Goal: Task Accomplishment & Management: Use online tool/utility

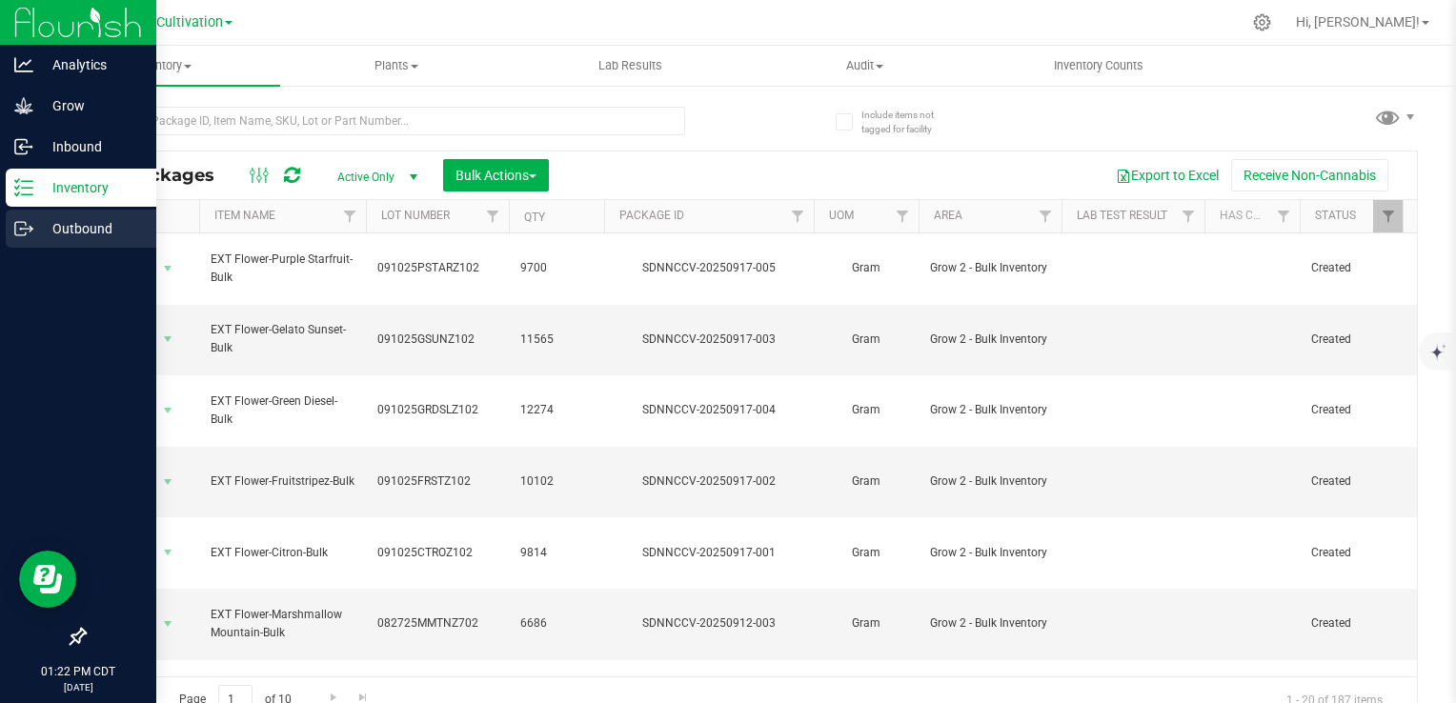
click at [60, 228] on p "Outbound" at bounding box center [90, 228] width 114 height 23
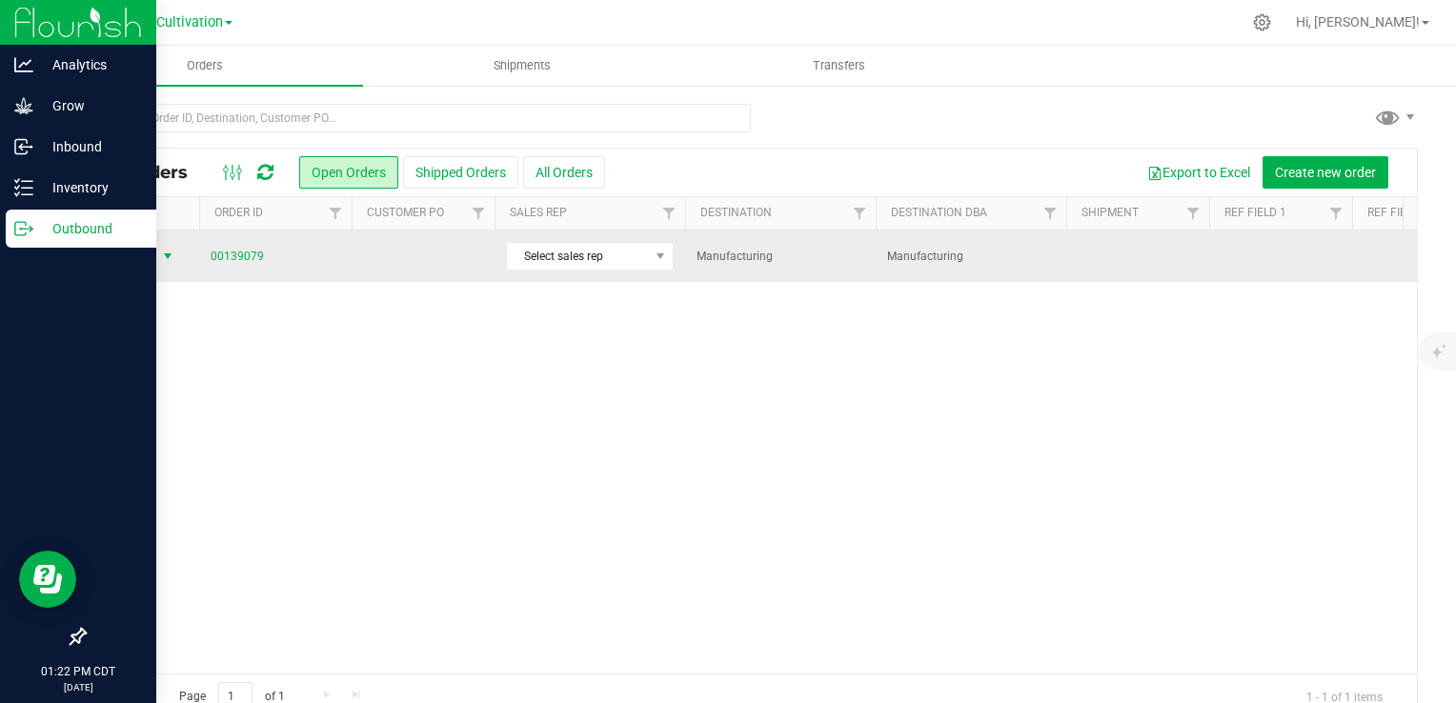
click at [153, 254] on span "Action" at bounding box center [129, 256] width 51 height 27
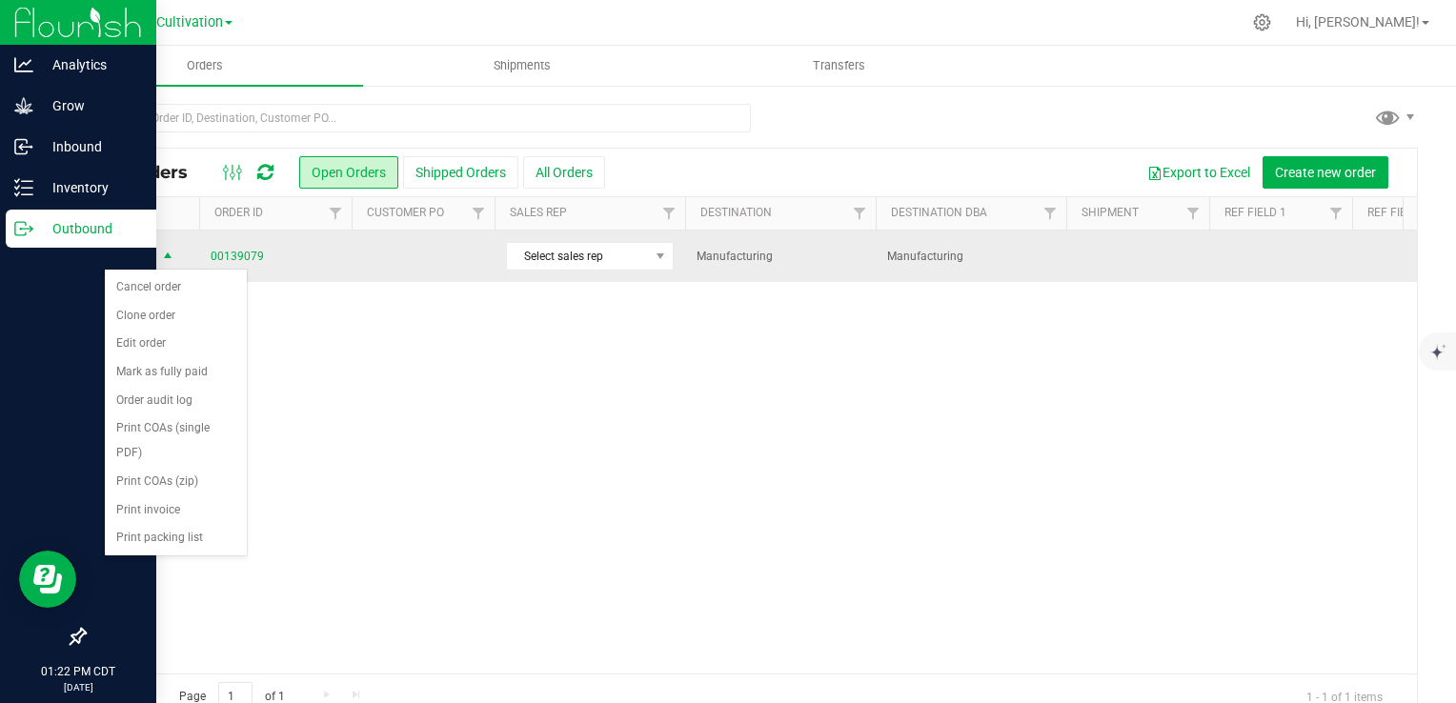
click at [153, 254] on span "Action" at bounding box center [129, 257] width 51 height 27
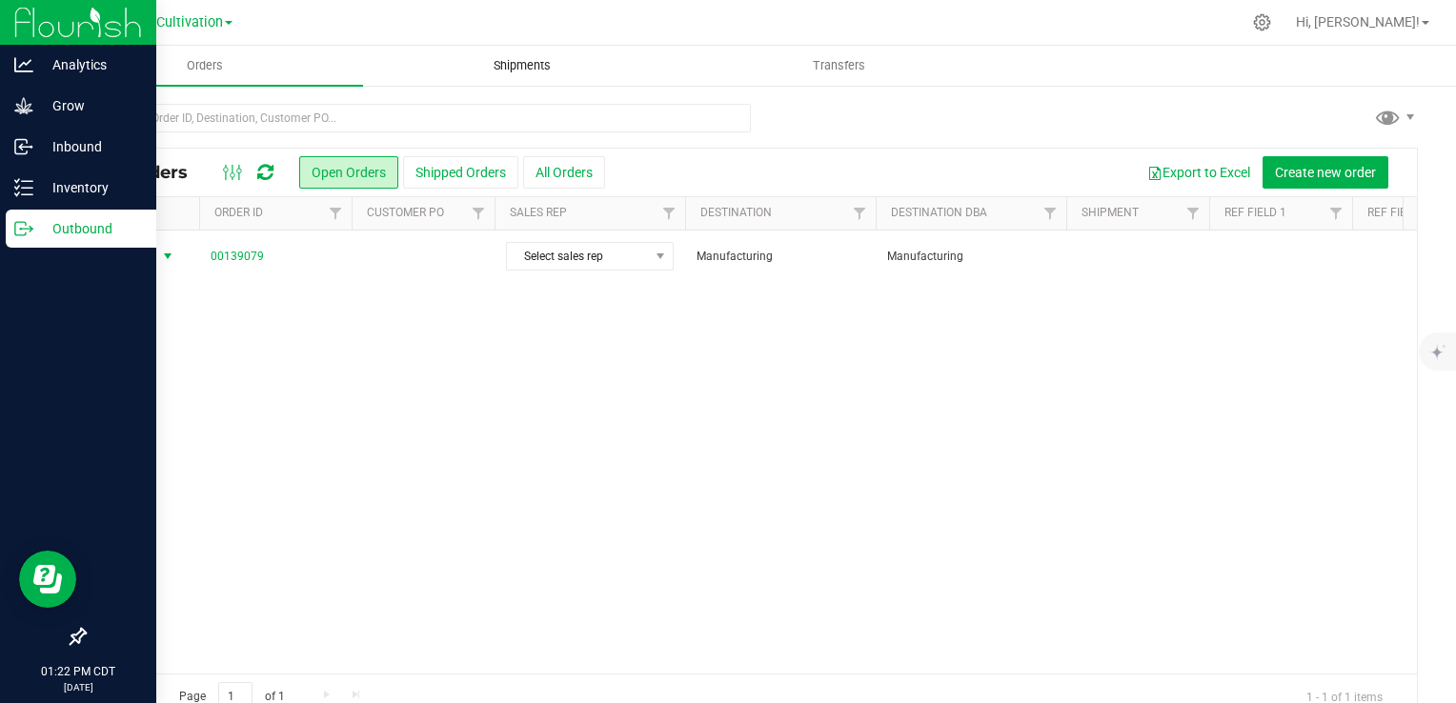
click at [501, 63] on span "Shipments" at bounding box center [522, 65] width 109 height 17
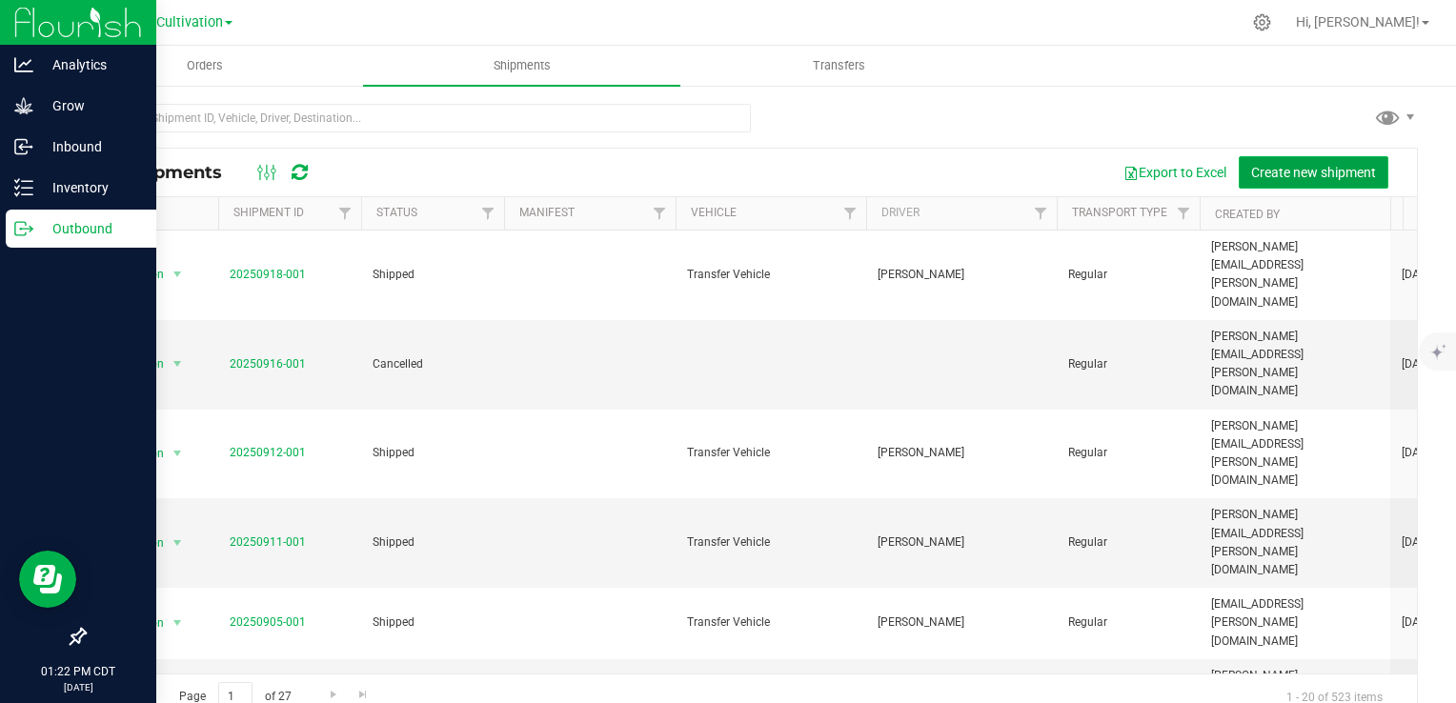
click at [1285, 170] on span "Create new shipment" at bounding box center [1313, 172] width 125 height 15
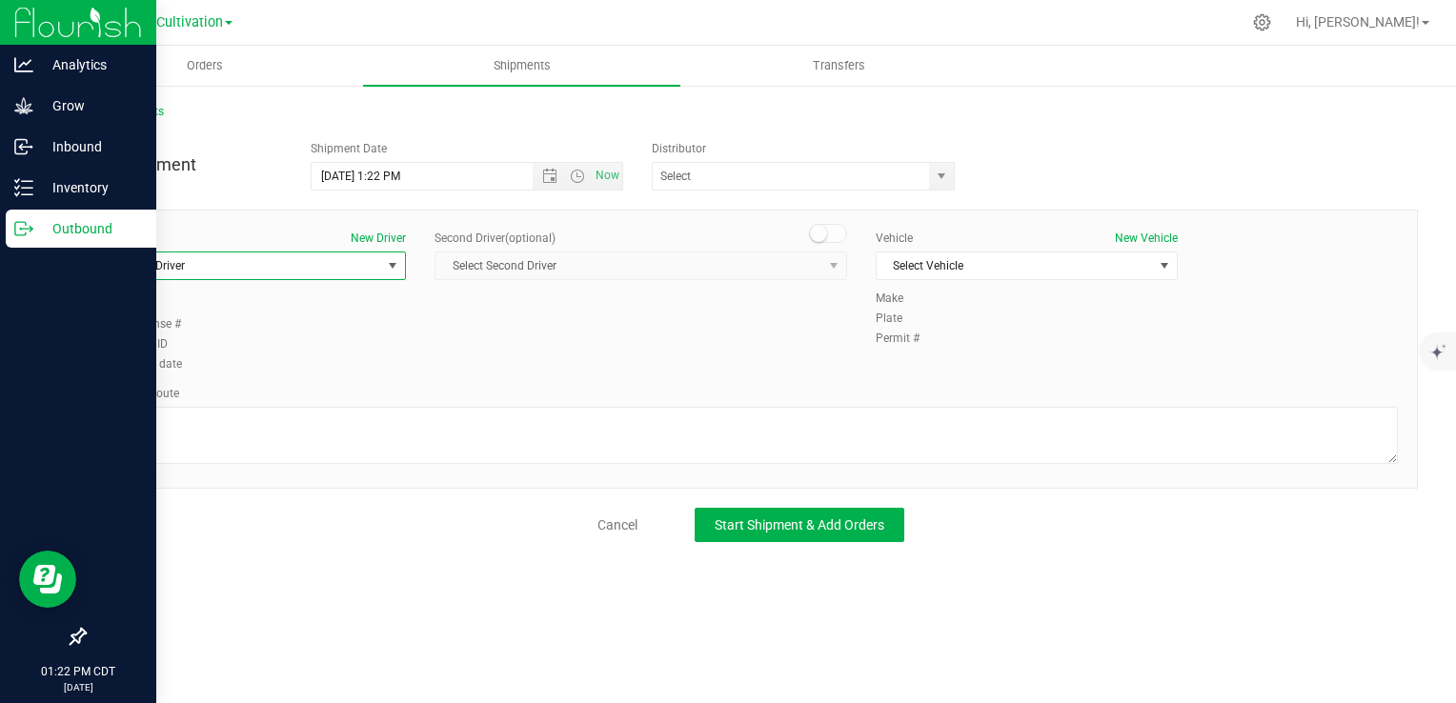
click at [300, 271] on span "Select Driver" at bounding box center [243, 265] width 276 height 27
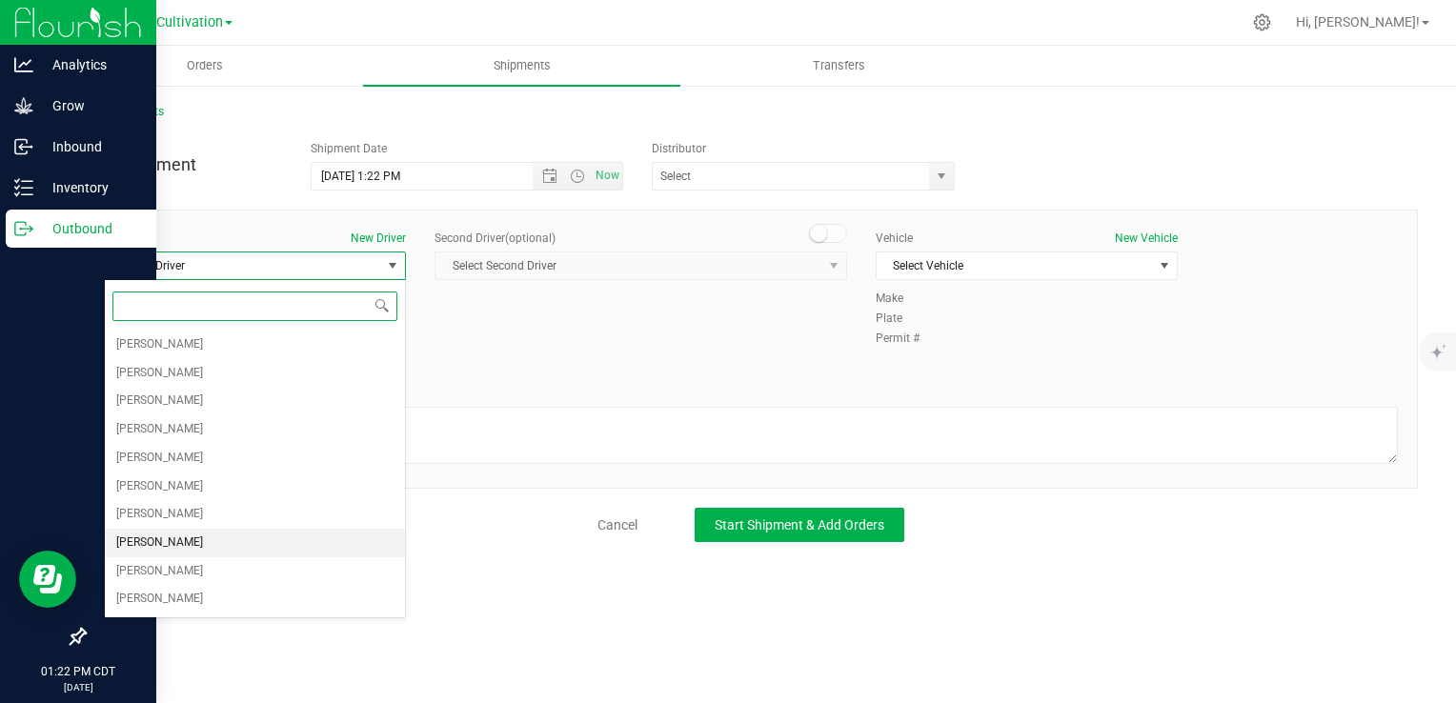
click at [131, 543] on span "[PERSON_NAME]" at bounding box center [159, 543] width 87 height 25
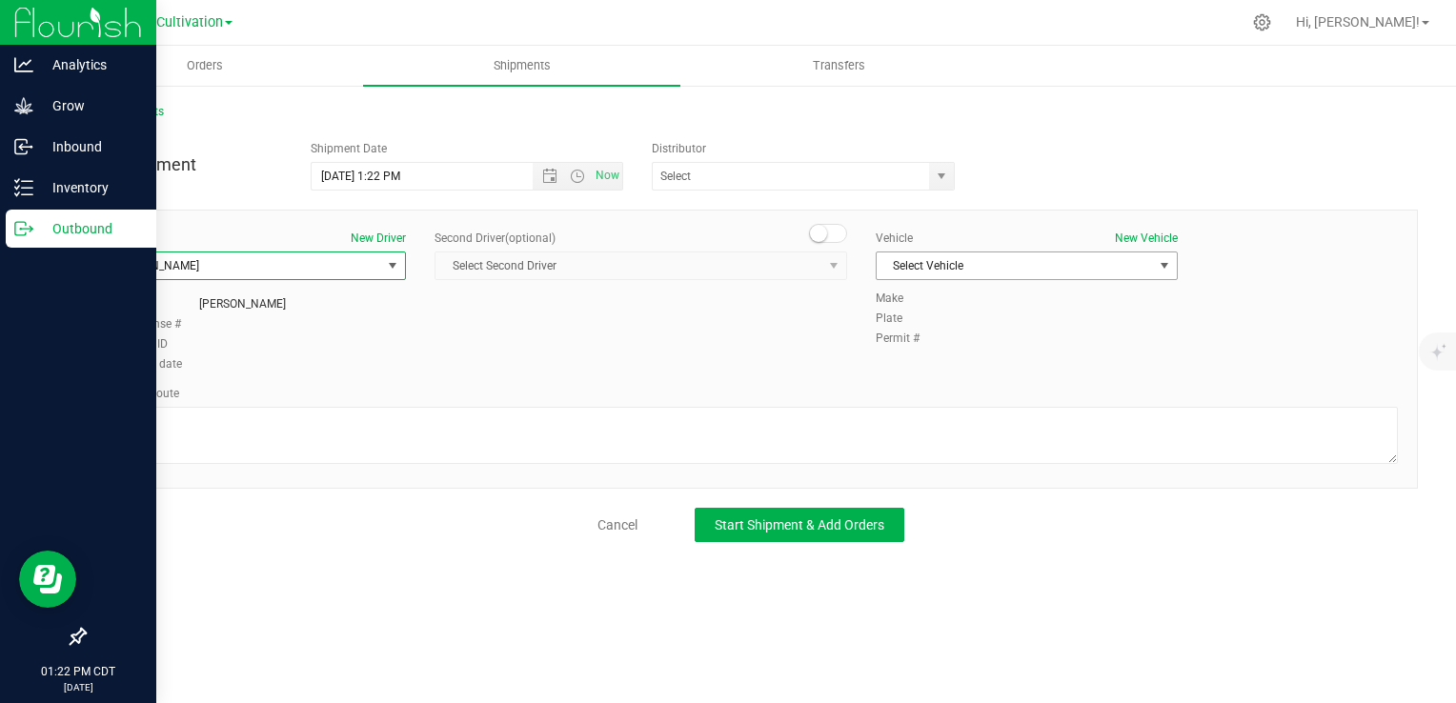
click at [1010, 257] on span "Select Vehicle" at bounding box center [1015, 265] width 276 height 27
click at [971, 324] on li "Transfer Vehicle" at bounding box center [1027, 326] width 300 height 29
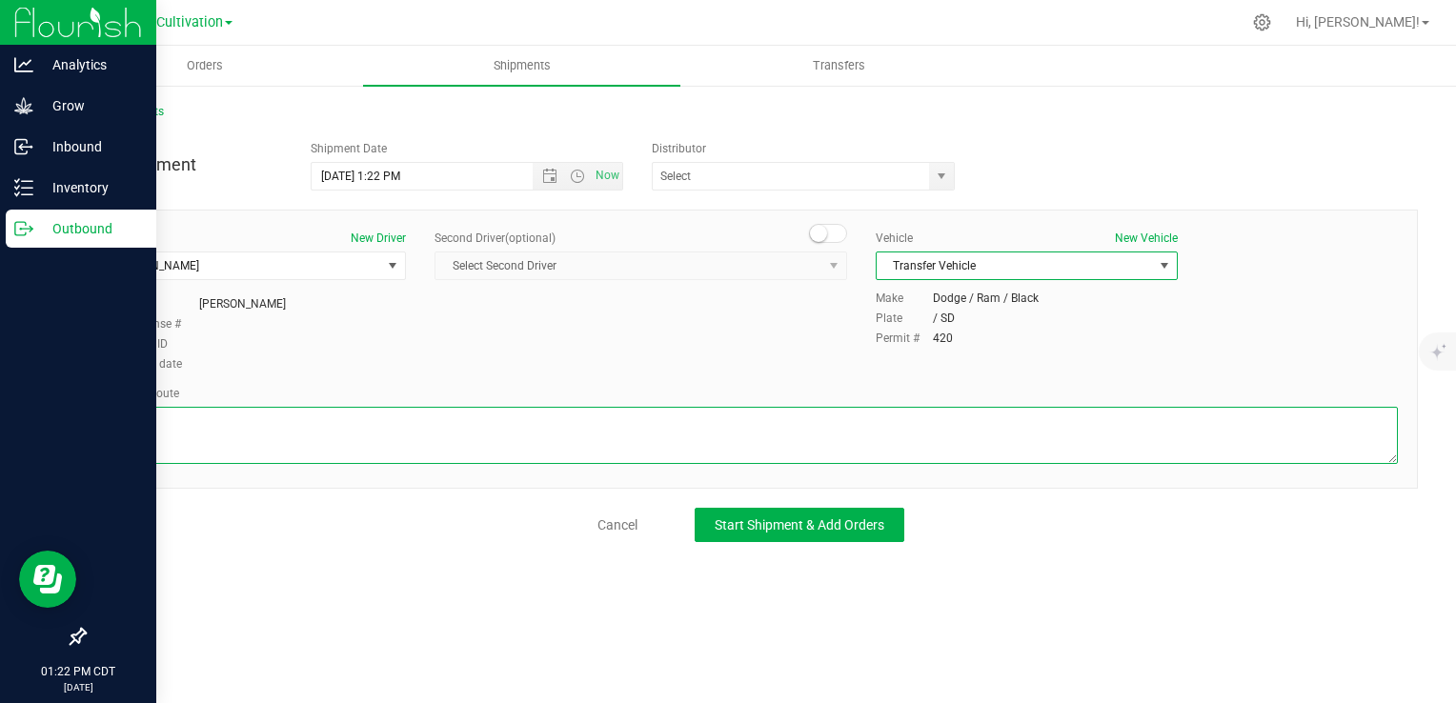
click at [611, 413] on textarea at bounding box center [751, 435] width 1294 height 57
drag, startPoint x: 617, startPoint y: 425, endPoint x: 111, endPoint y: 406, distance: 507.2
click at [95, 404] on div "Driver New Driver [PERSON_NAME] Select Driver [PERSON_NAME] [PERSON_NAME] [PERS…" at bounding box center [751, 349] width 1334 height 279
click at [274, 421] on textarea at bounding box center [751, 435] width 1294 height 57
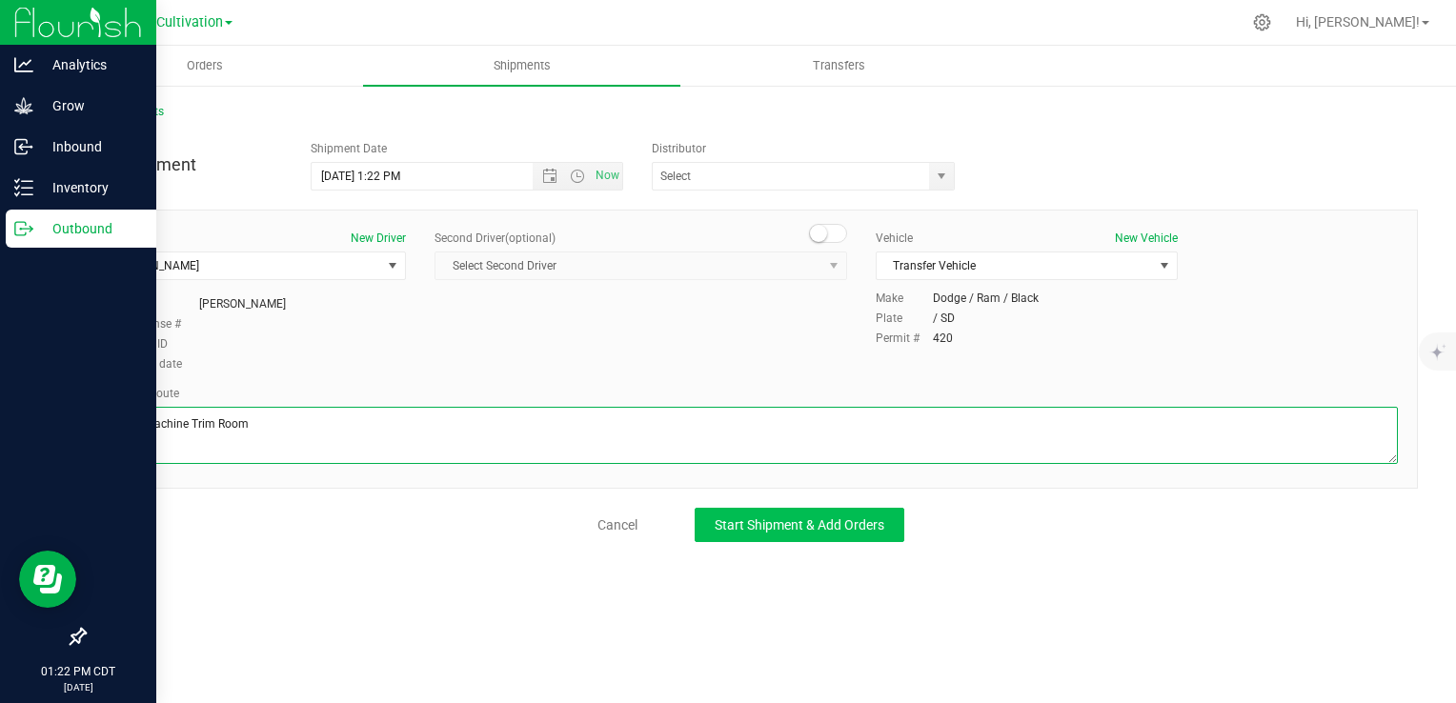
type textarea "G2 to Machine Trim Room"
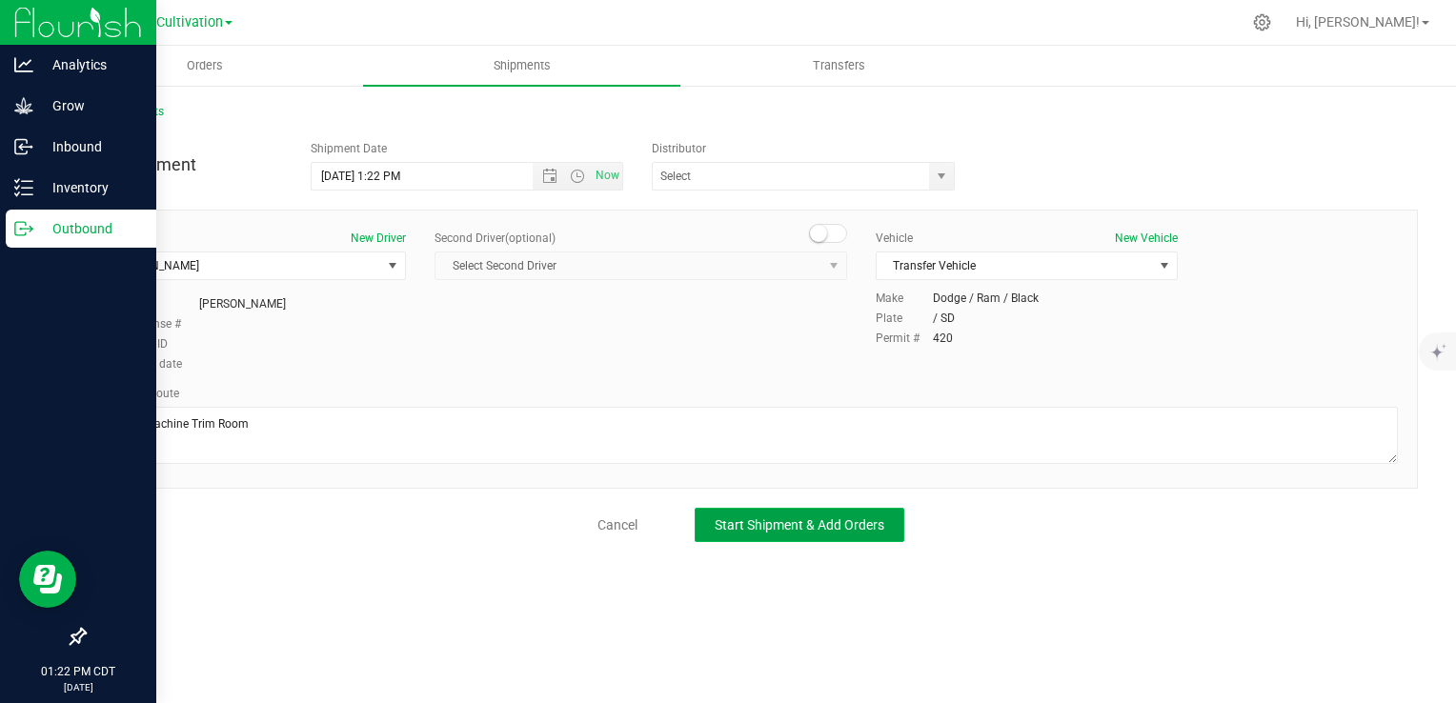
click at [800, 518] on span "Start Shipment & Add Orders" at bounding box center [800, 524] width 170 height 15
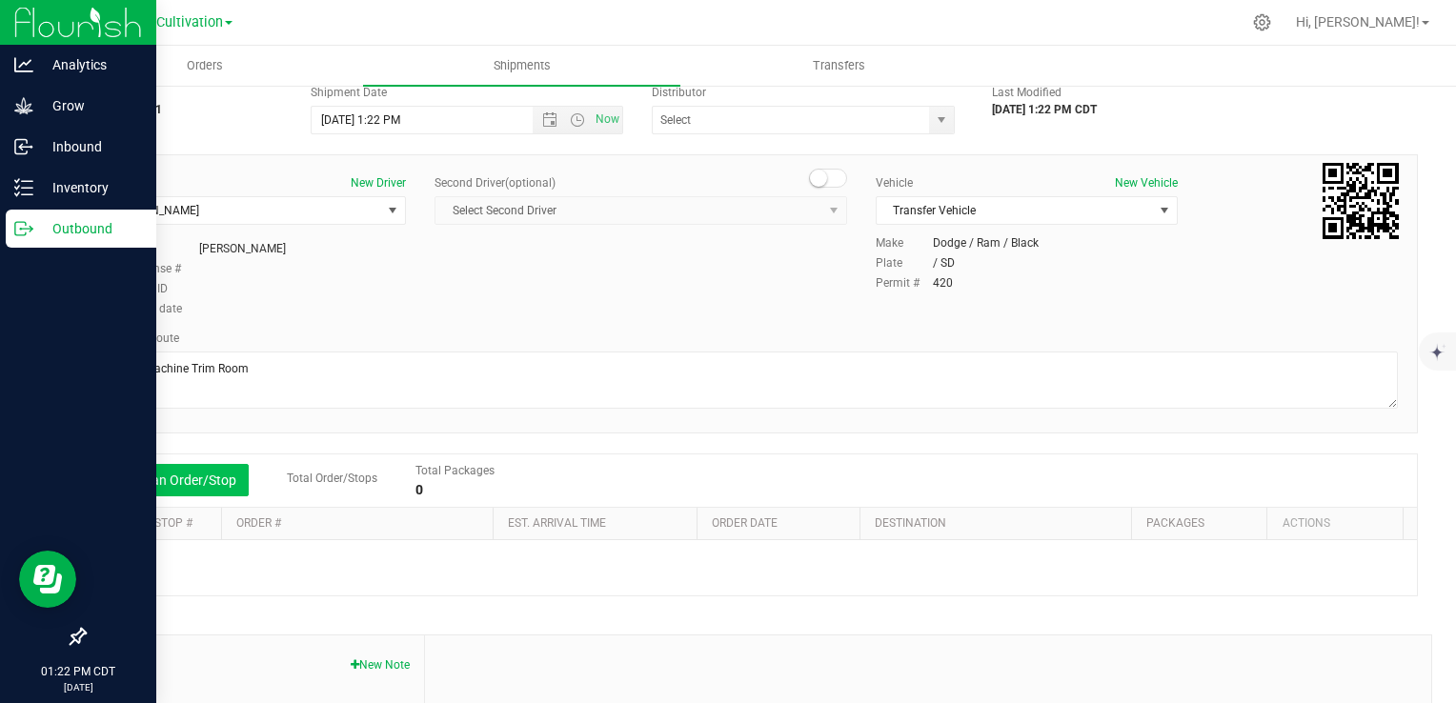
scroll to position [95, 0]
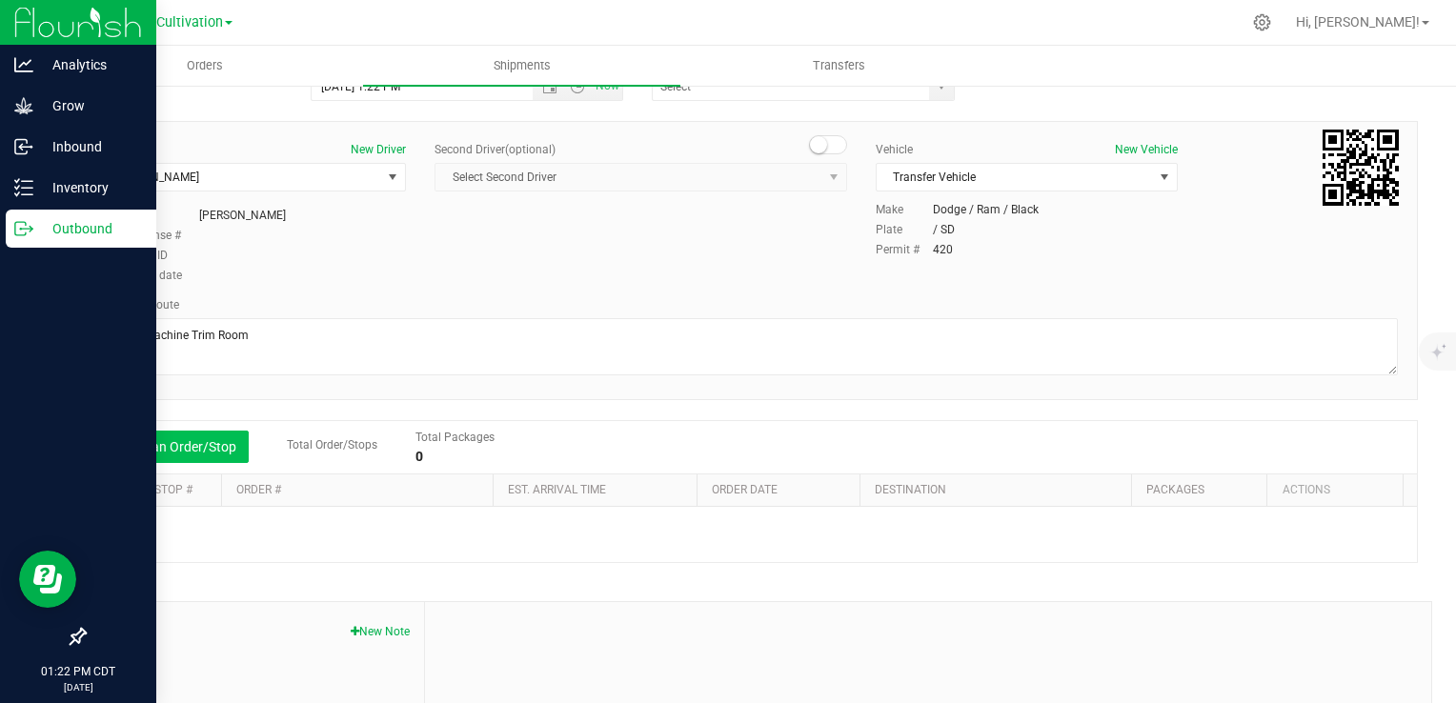
click at [190, 446] on button "Add an Order/Stop" at bounding box center [174, 447] width 150 height 32
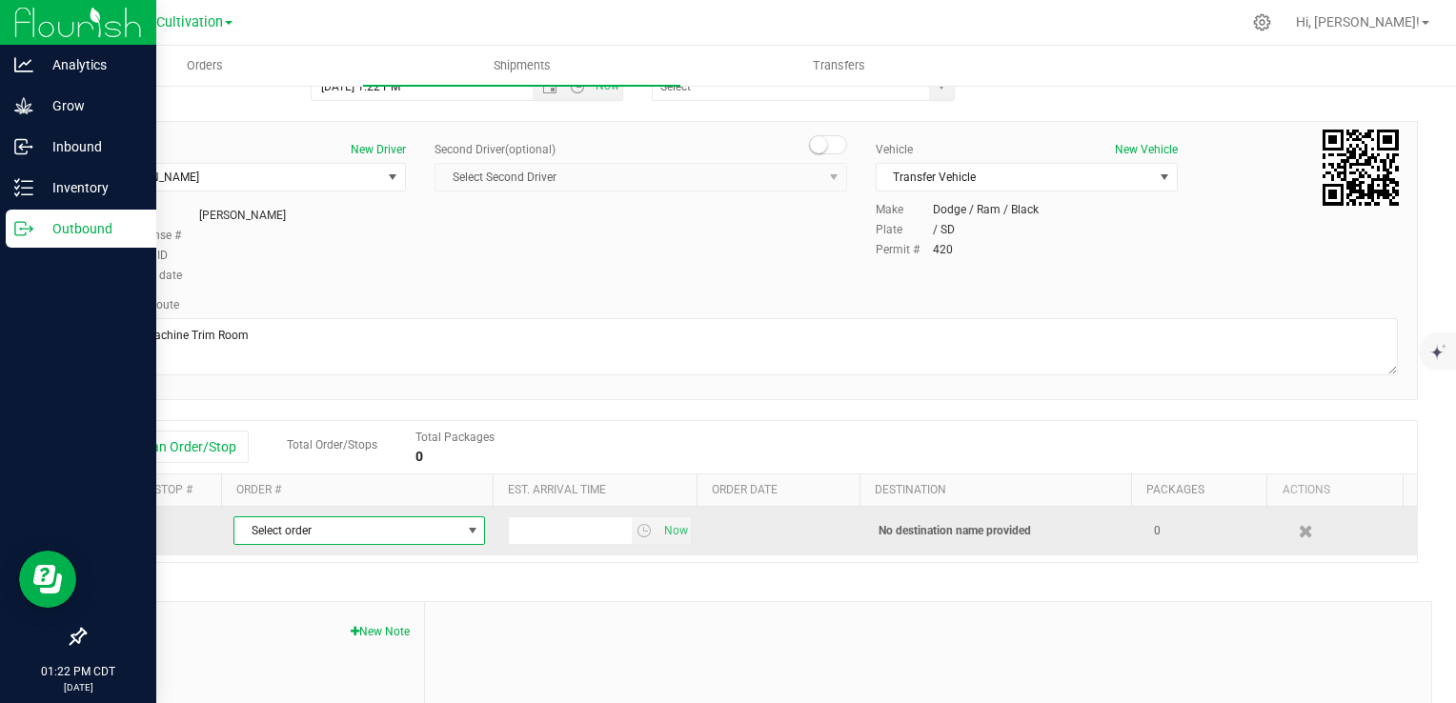
click at [380, 533] on span "Select order" at bounding box center [347, 530] width 226 height 27
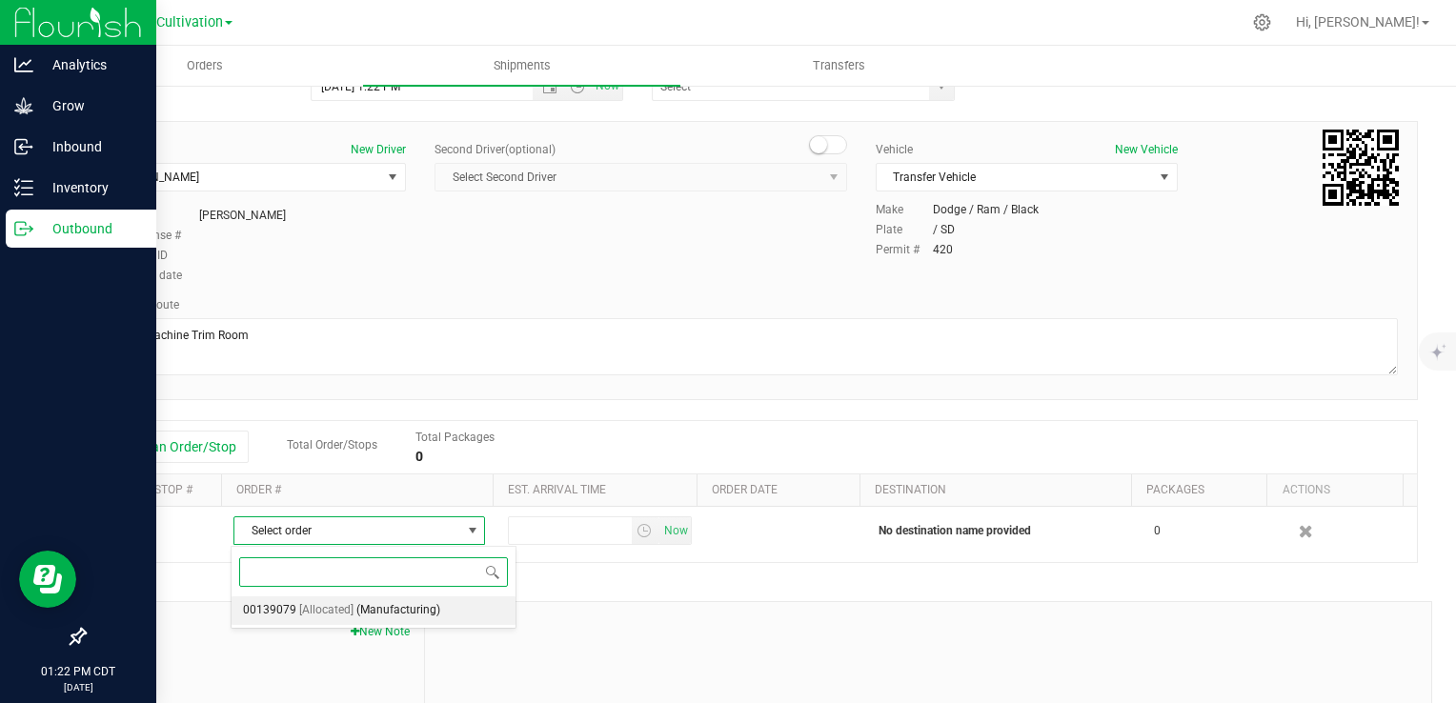
click at [375, 613] on span "(Manufacturing)" at bounding box center [398, 610] width 84 height 25
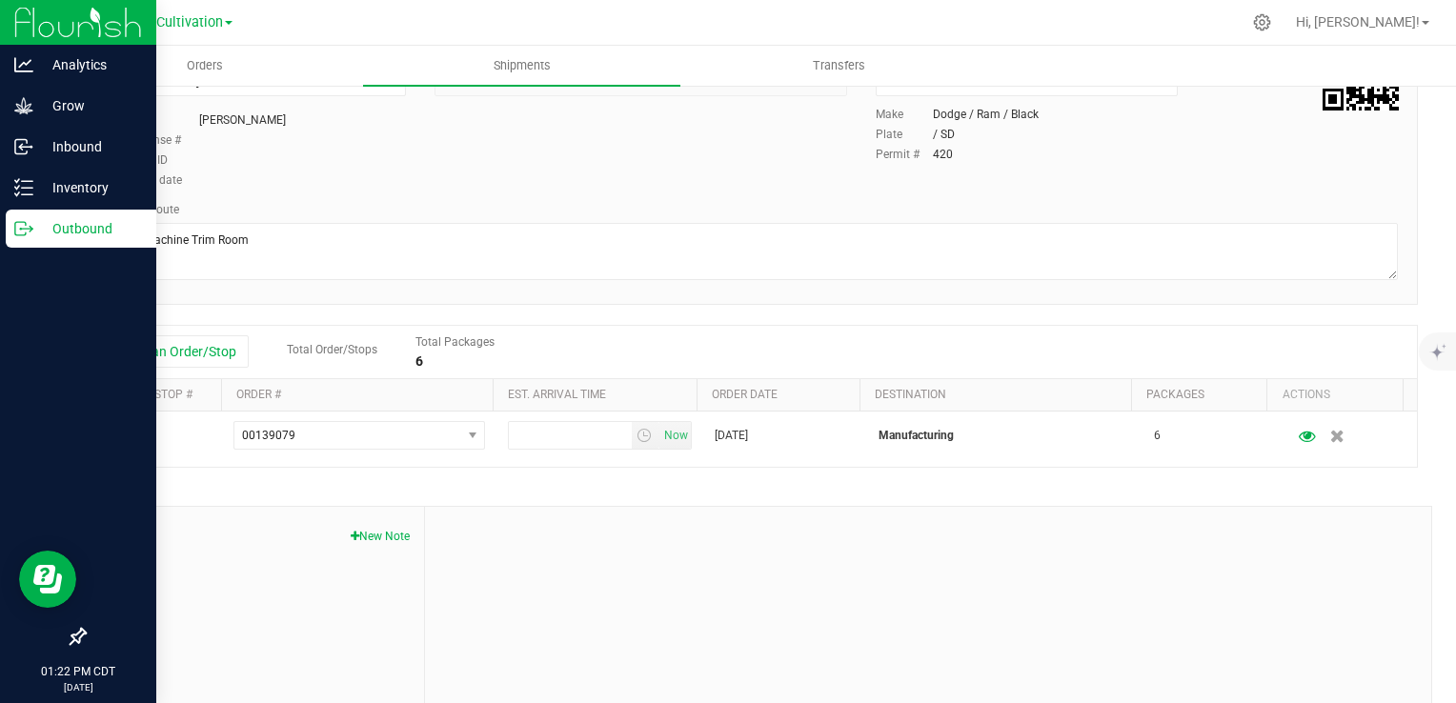
scroll to position [269, 0]
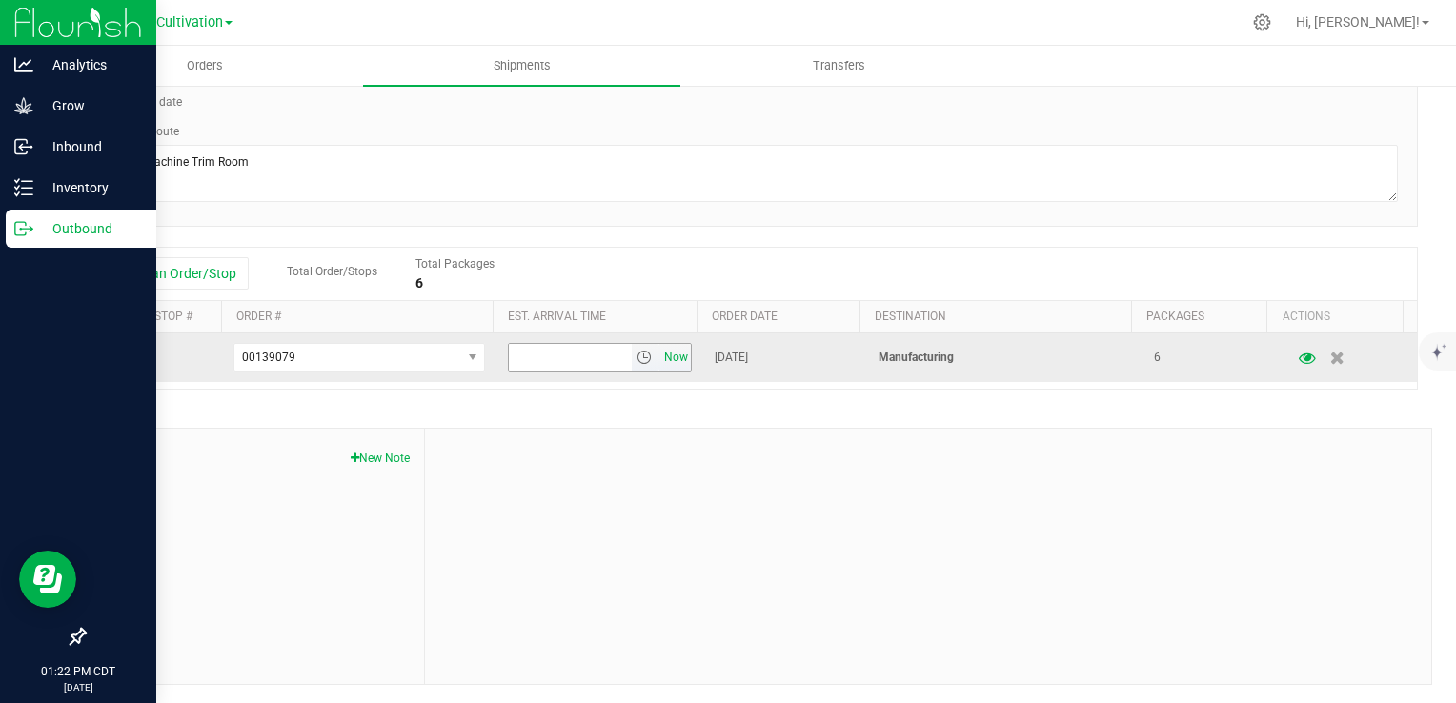
click at [663, 357] on span "Now" at bounding box center [675, 358] width 32 height 28
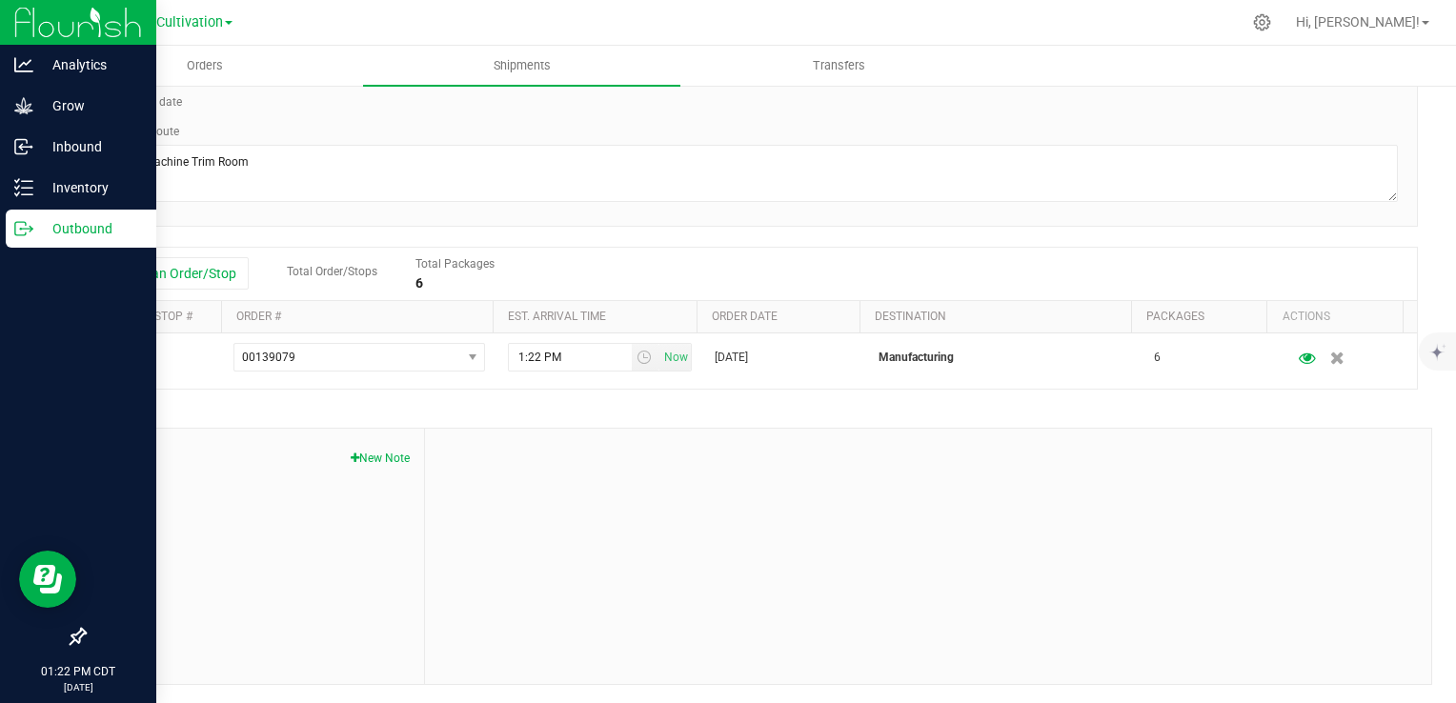
scroll to position [0, 0]
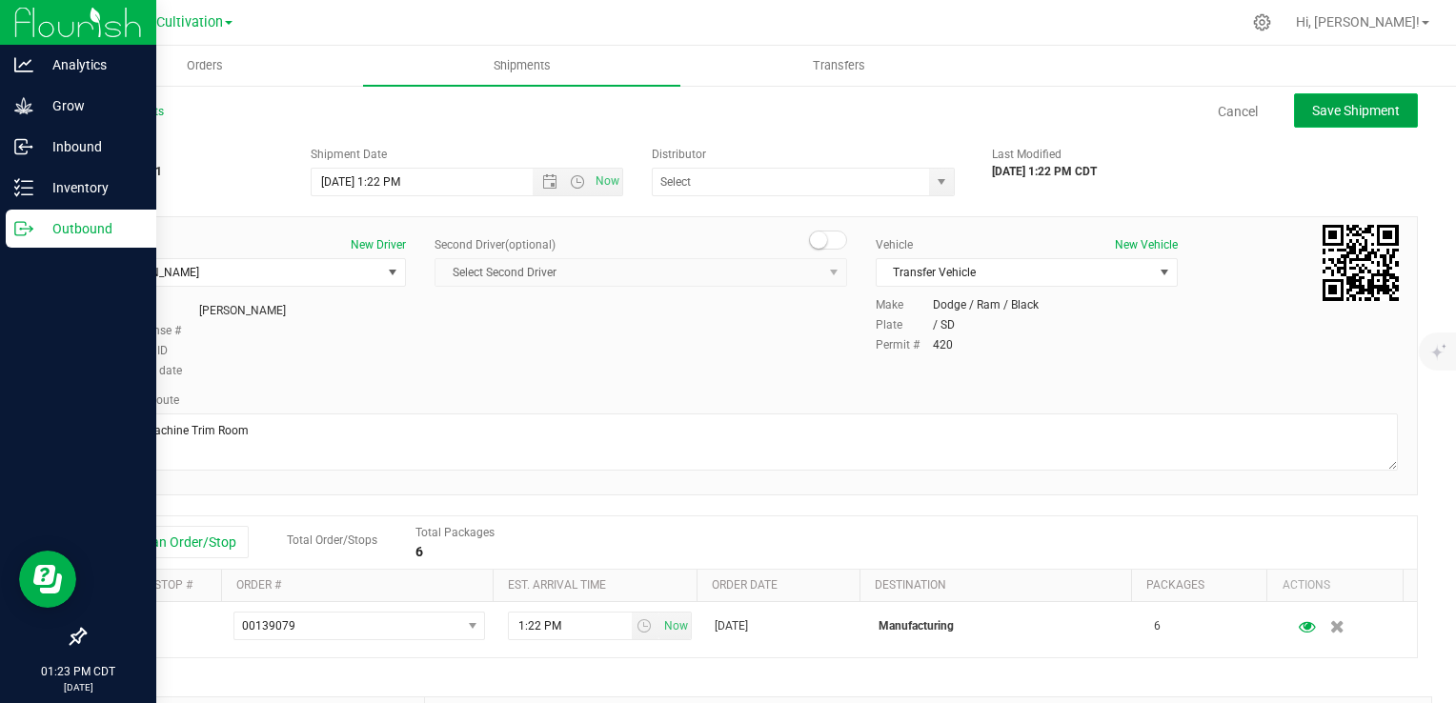
click at [1322, 109] on span "Save Shipment" at bounding box center [1356, 110] width 88 height 15
type input "[DATE] 6:22 PM"
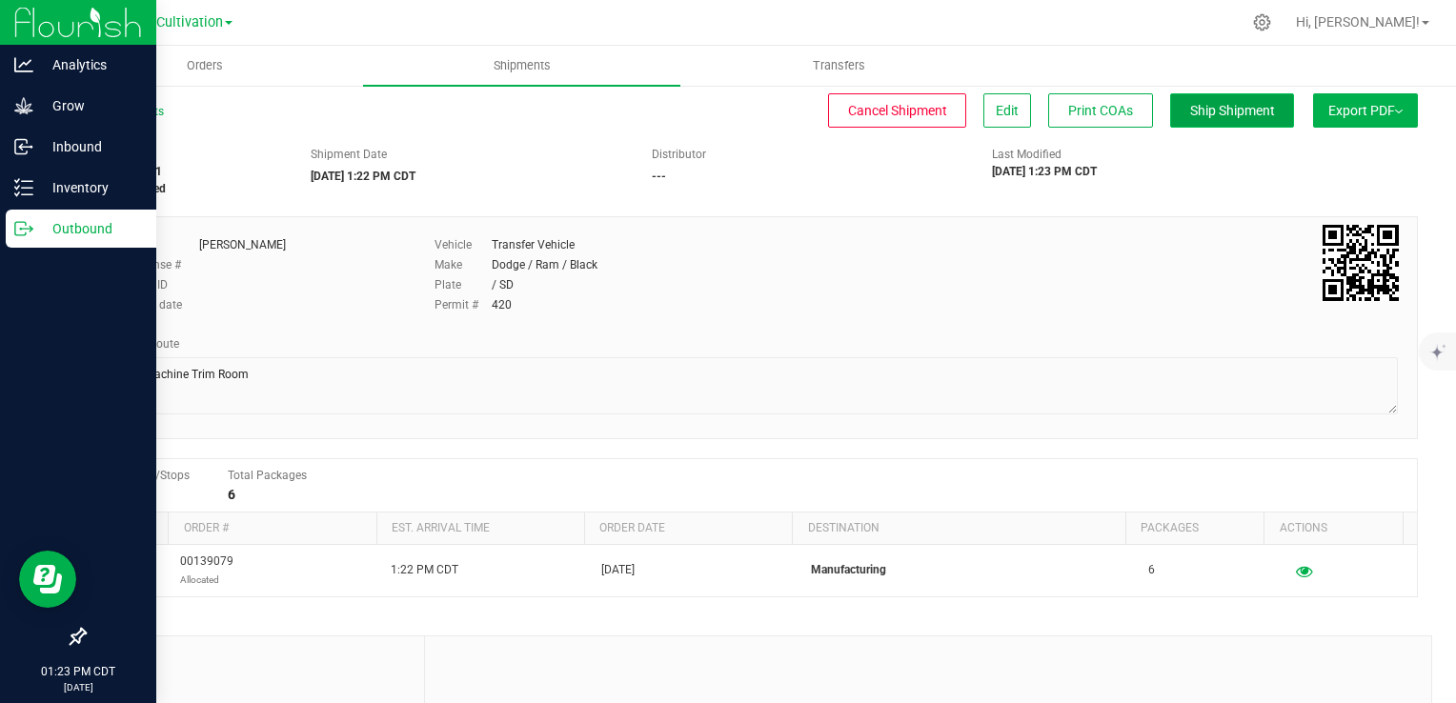
click at [1215, 110] on span "Ship Shipment" at bounding box center [1232, 110] width 85 height 15
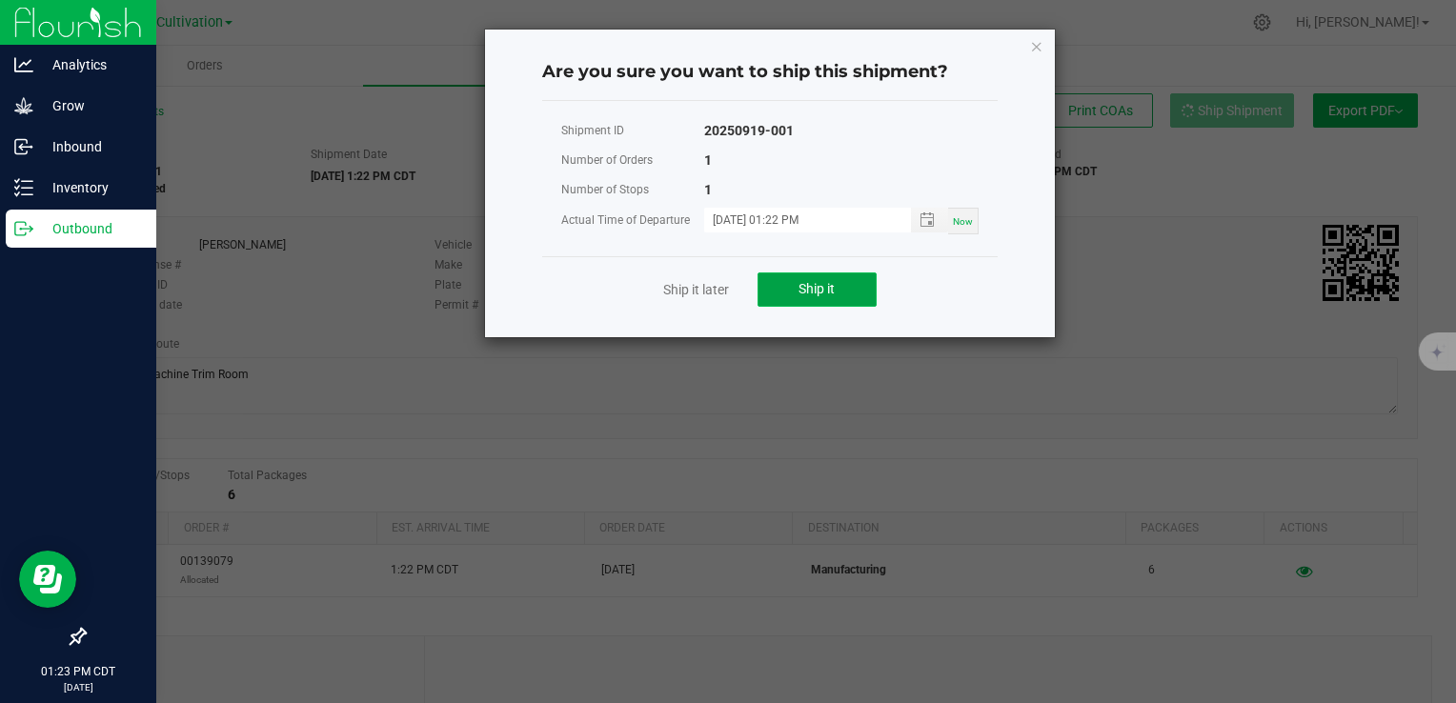
click at [832, 288] on span "Ship it" at bounding box center [816, 288] width 36 height 15
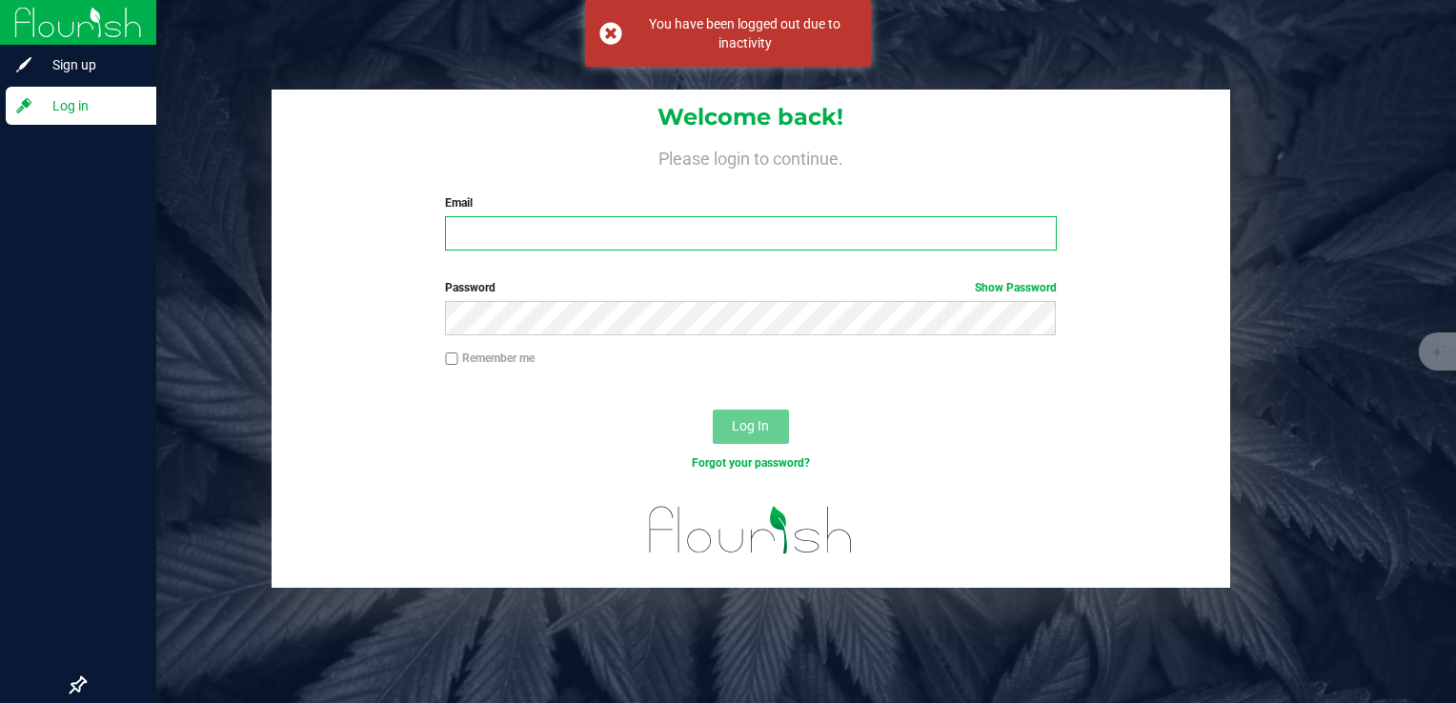
type input "[PERSON_NAME][EMAIL_ADDRESS][PERSON_NAME][DOMAIN_NAME]"
